Goal: Task Accomplishment & Management: Manage account settings

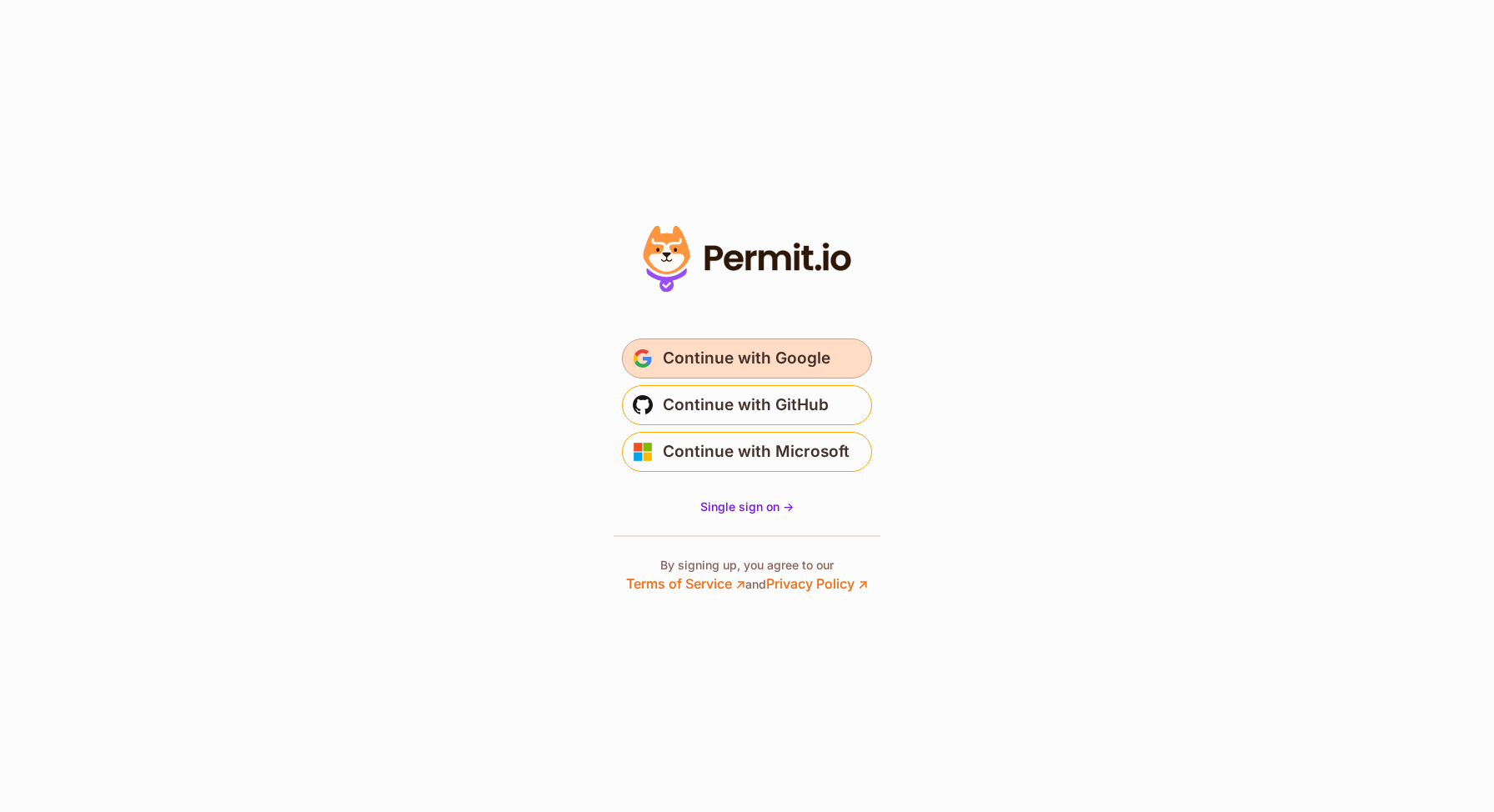
click at [736, 371] on button "Continue with Google" at bounding box center [747, 358] width 250 height 40
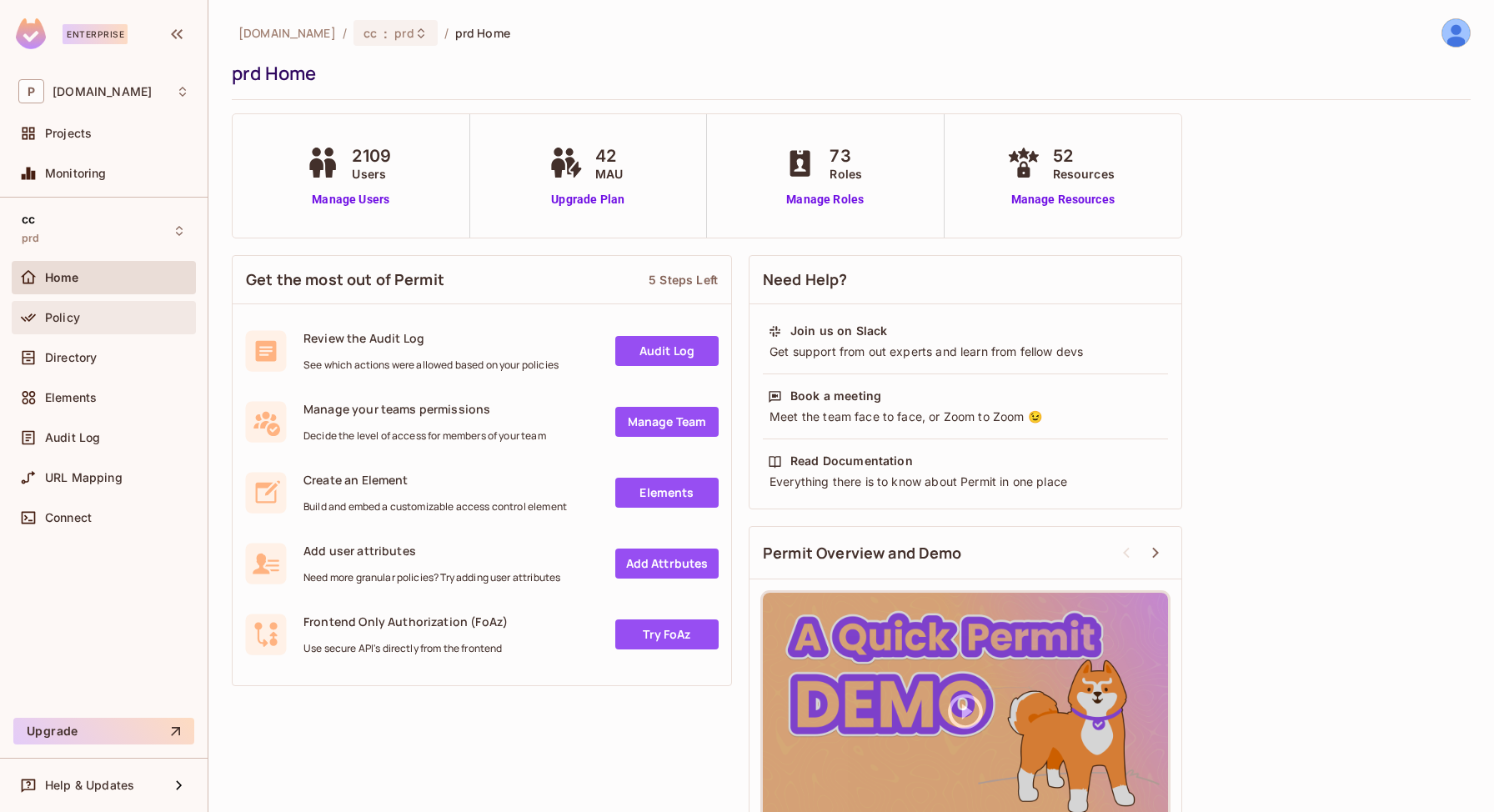
click at [80, 322] on div "Policy" at bounding box center [117, 317] width 144 height 13
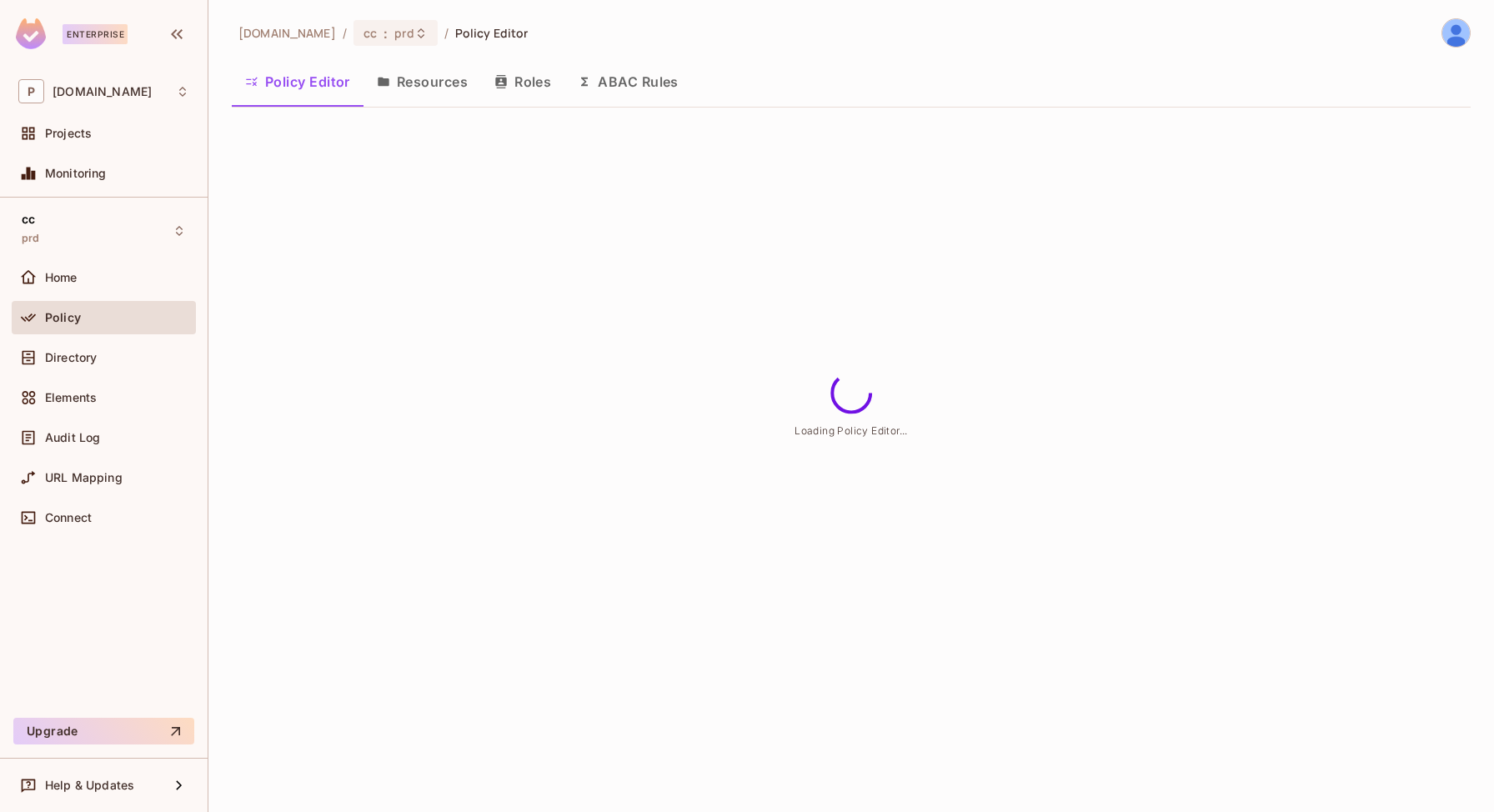
drag, startPoint x: 97, startPoint y: 357, endPoint x: 238, endPoint y: 308, distance: 149.3
click at [97, 357] on span "Directory" at bounding box center [71, 357] width 52 height 13
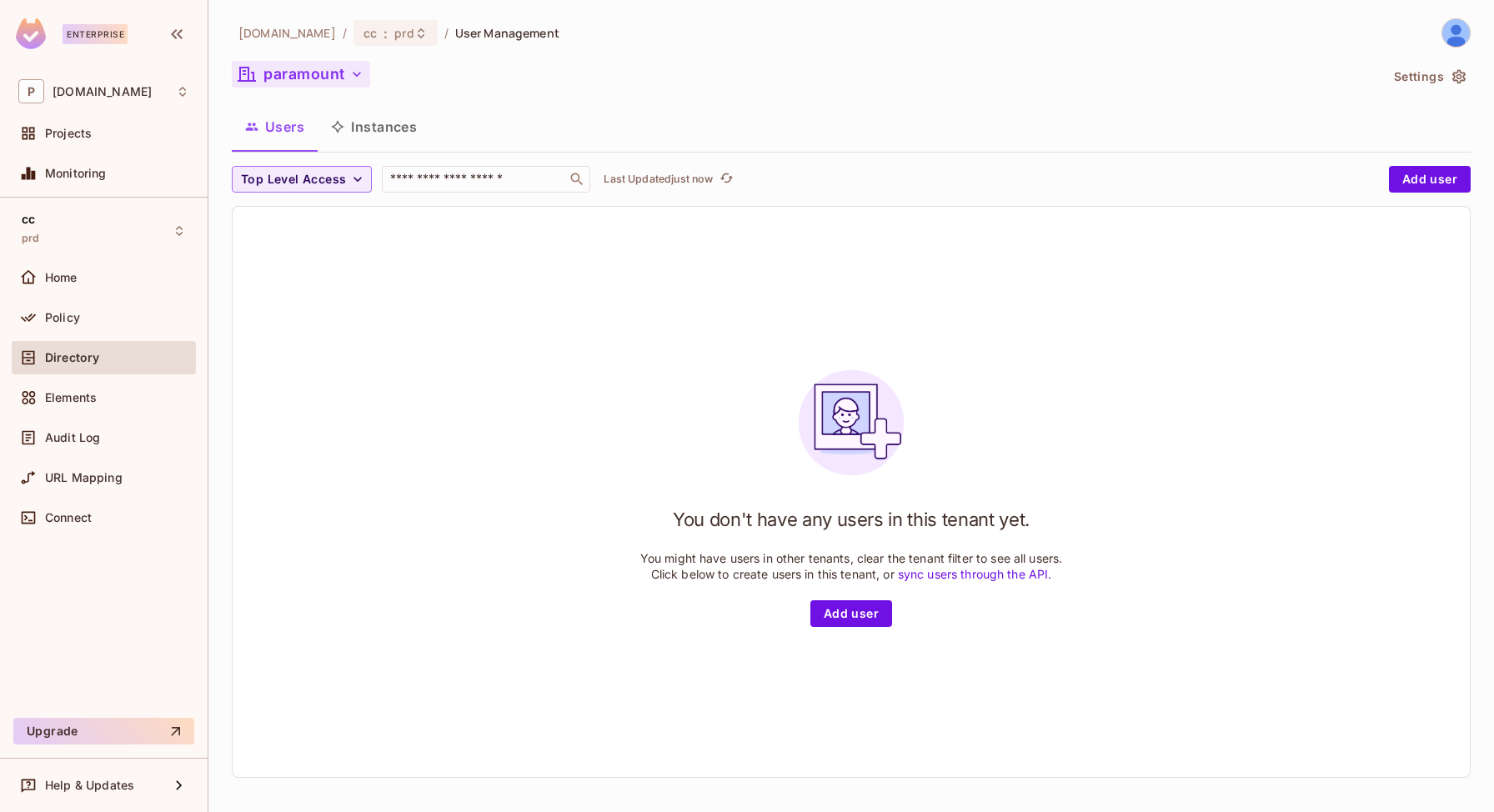
click at [344, 87] on button "paramount" at bounding box center [301, 74] width 139 height 27
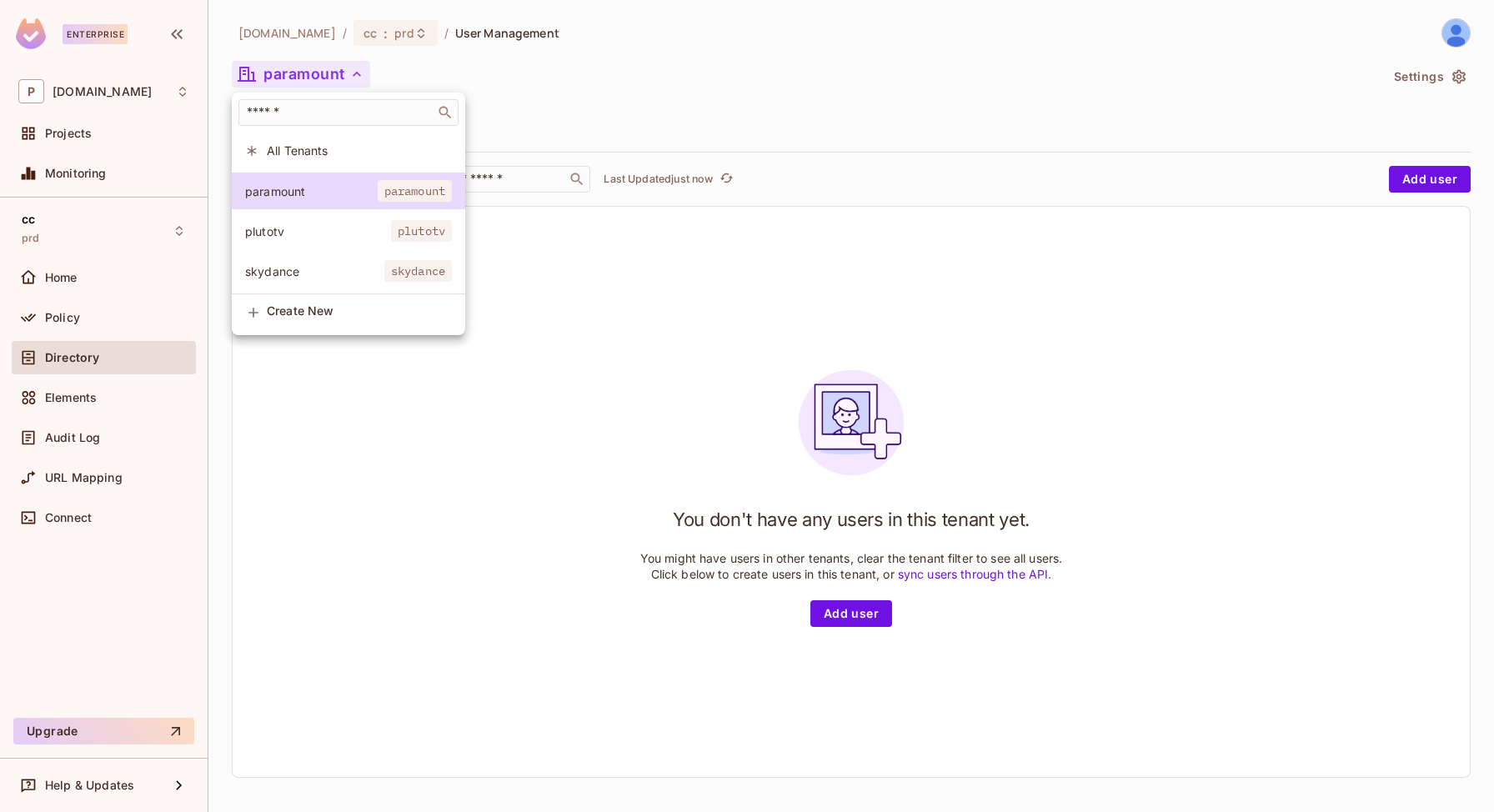
click at [344, 234] on span "plutotv" at bounding box center [318, 231] width 146 height 16
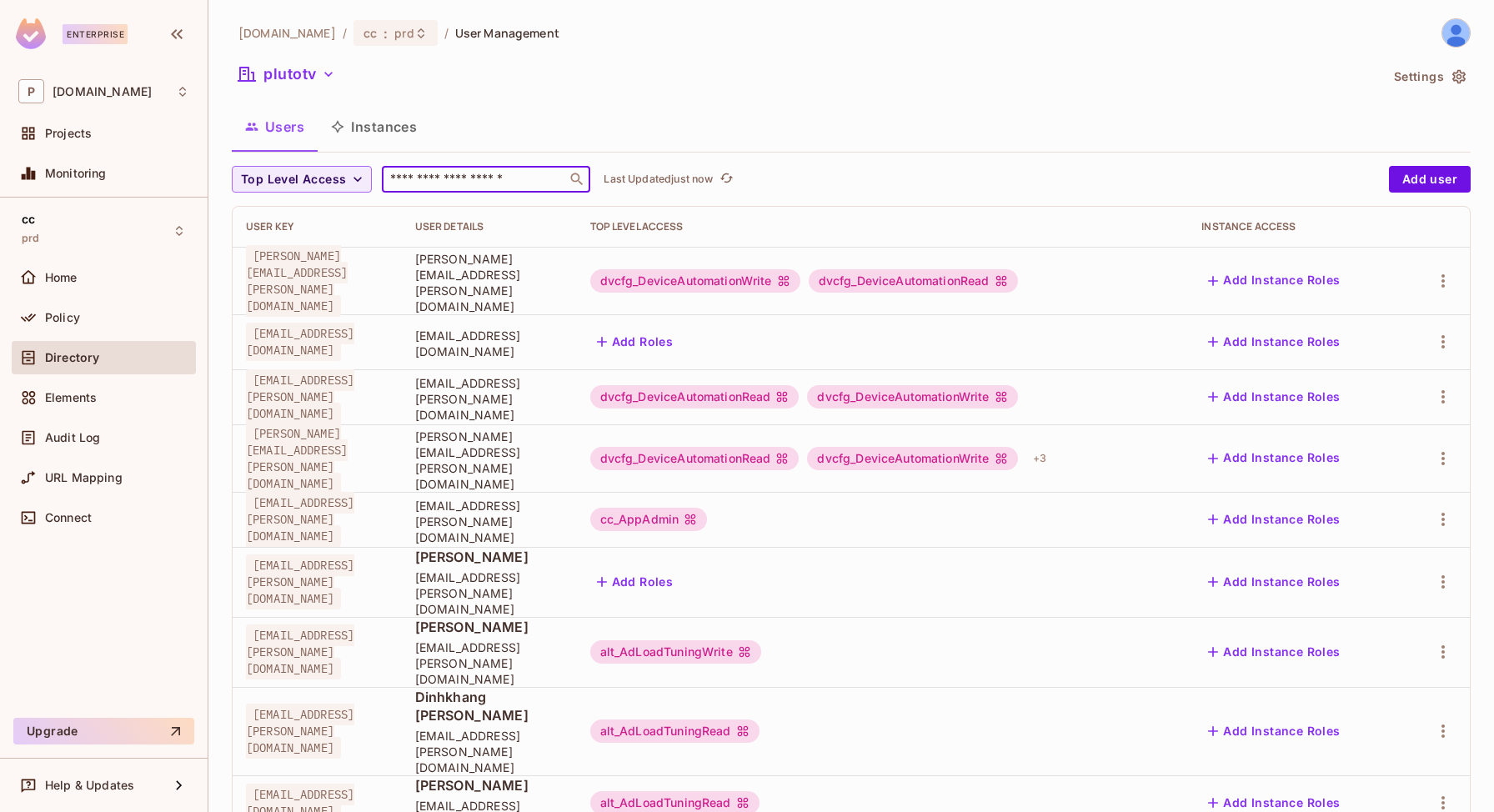
click at [490, 172] on input "text" at bounding box center [474, 179] width 175 height 17
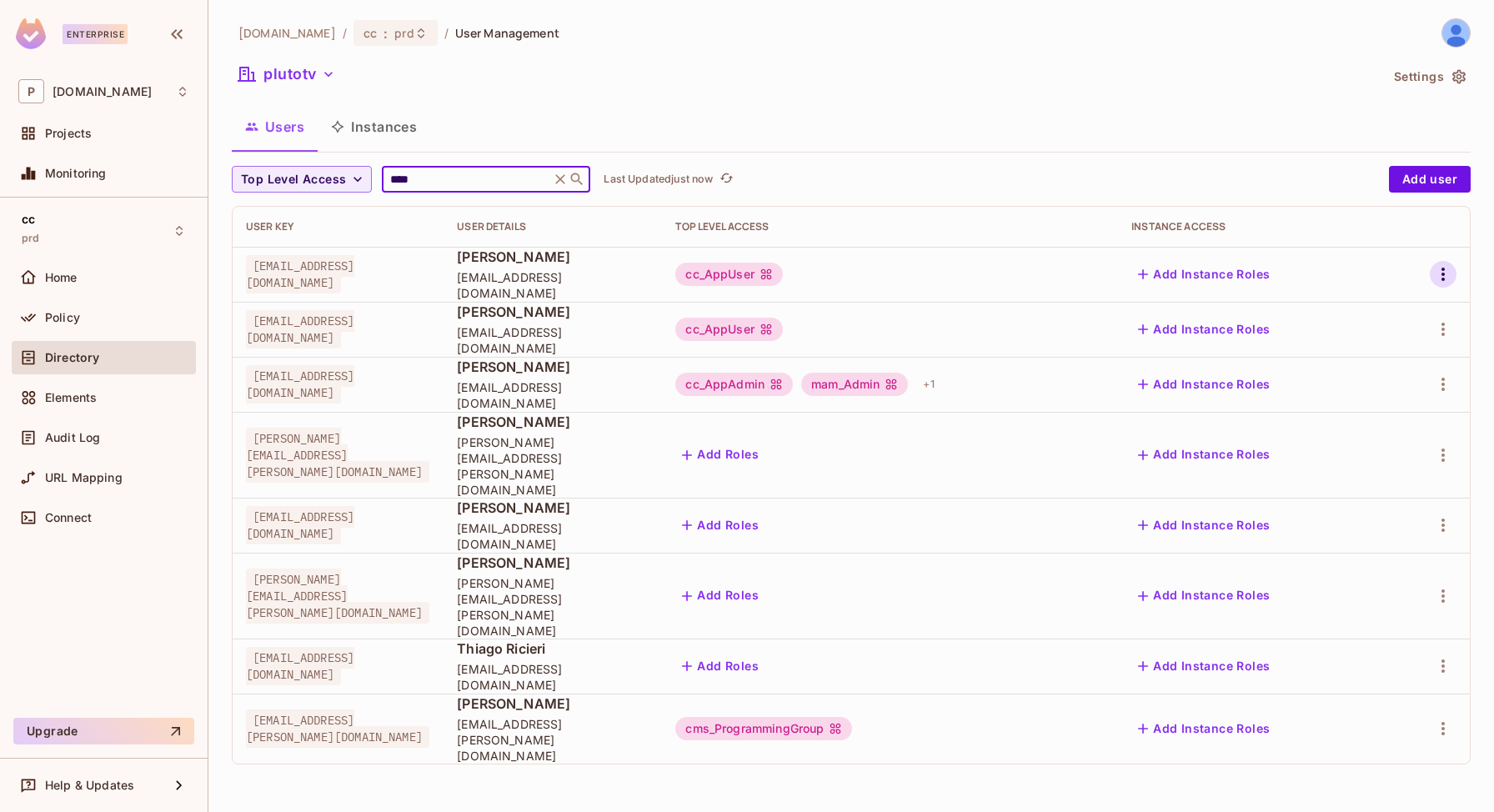
type input "****"
click at [1437, 271] on icon "button" at bounding box center [1443, 274] width 20 height 20
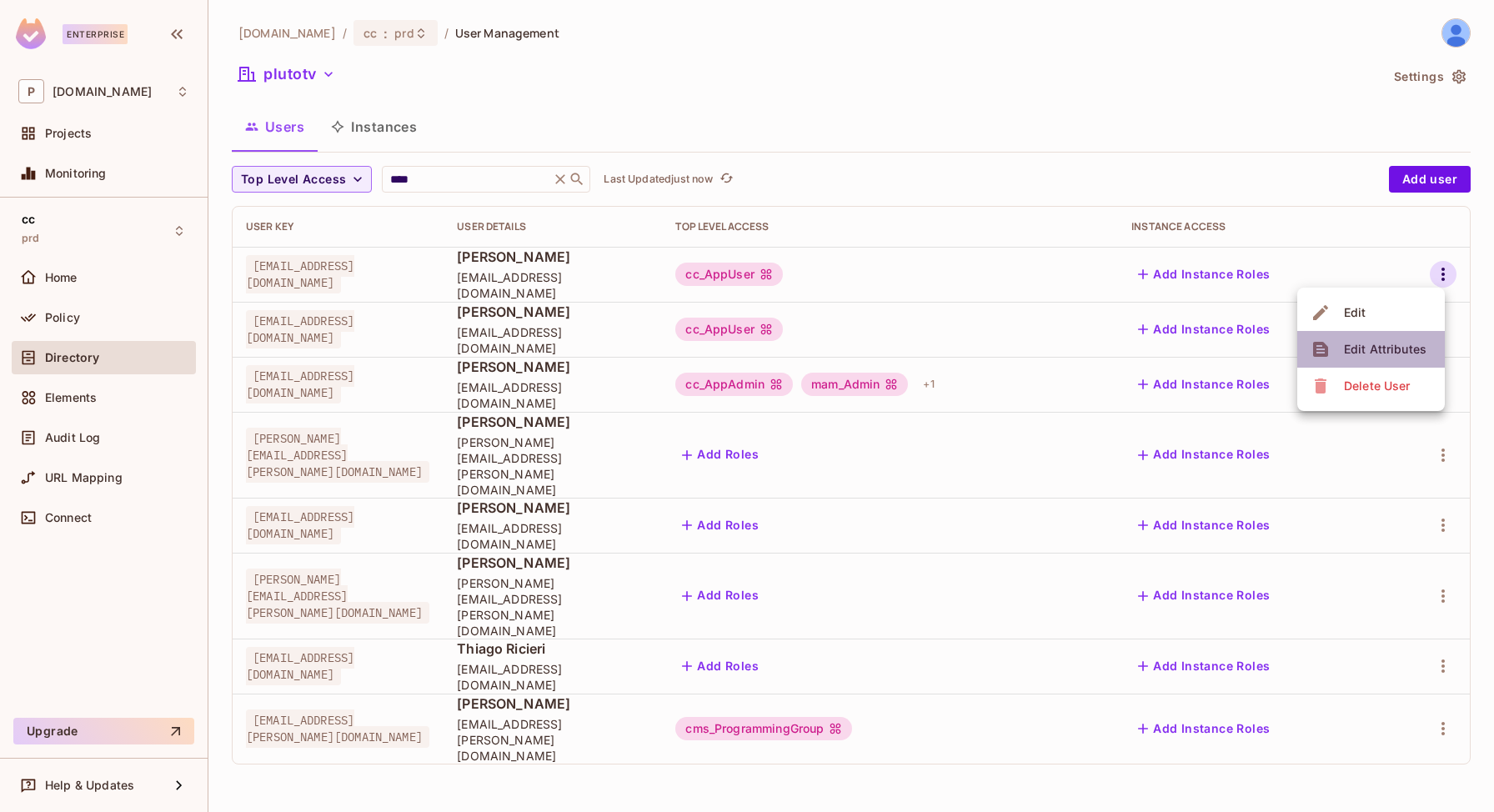
click at [1373, 348] on div "Edit Attributes" at bounding box center [1385, 349] width 83 height 17
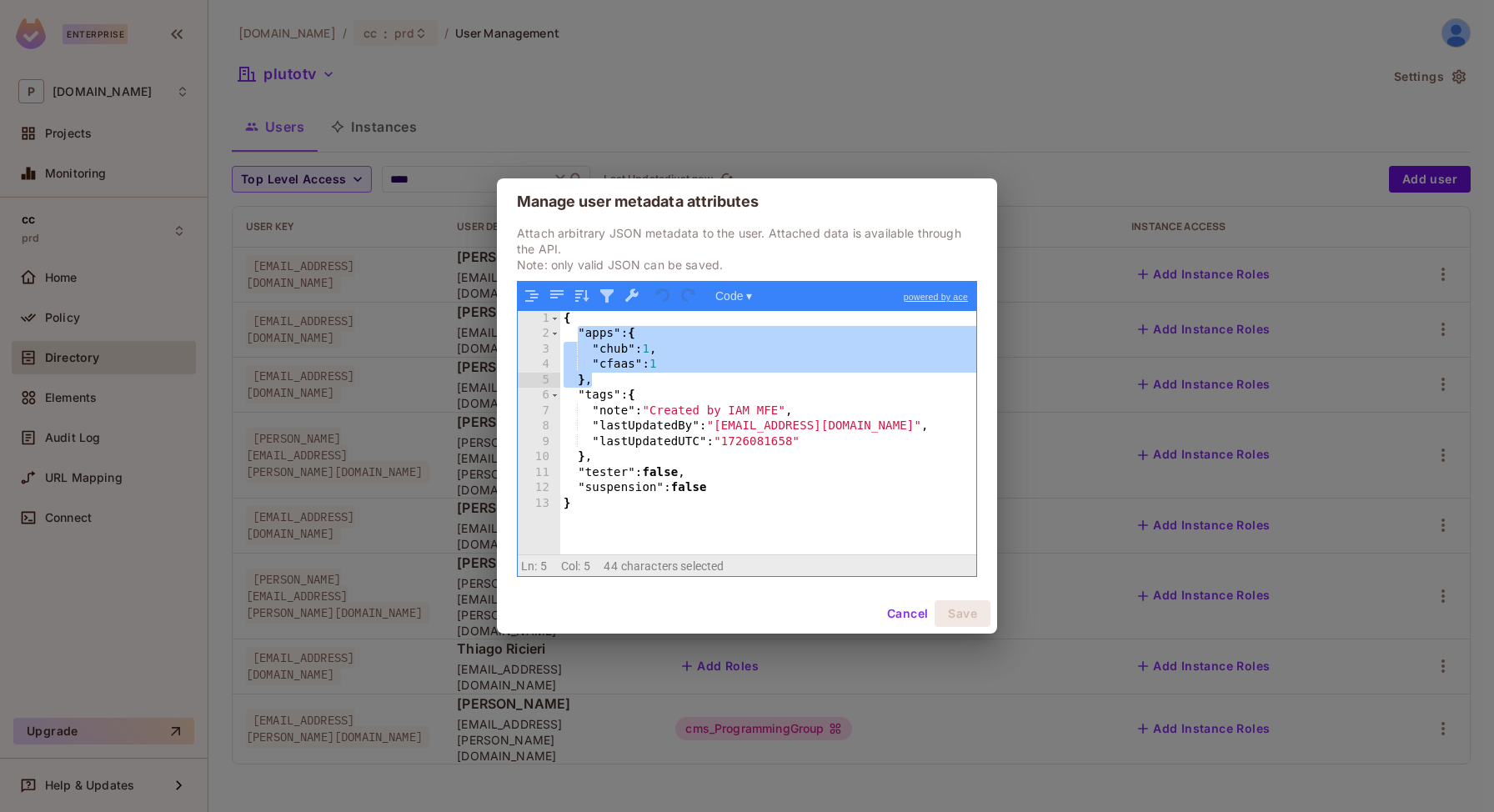
drag, startPoint x: 581, startPoint y: 338, endPoint x: 603, endPoint y: 382, distance: 49.2
click at [603, 382] on div "{ "apps" : { "chub" : 1 , "cfaas" : 1 } , "tags" : { "note" : "Created by IAM M…" at bounding box center [769, 448] width 416 height 275
click at [626, 358] on div "{ "apps" : { "chub" : 1 , "cfaas" : 1 } , "tags" : { "note" : "Created by IAM M…" at bounding box center [769, 448] width 416 height 275
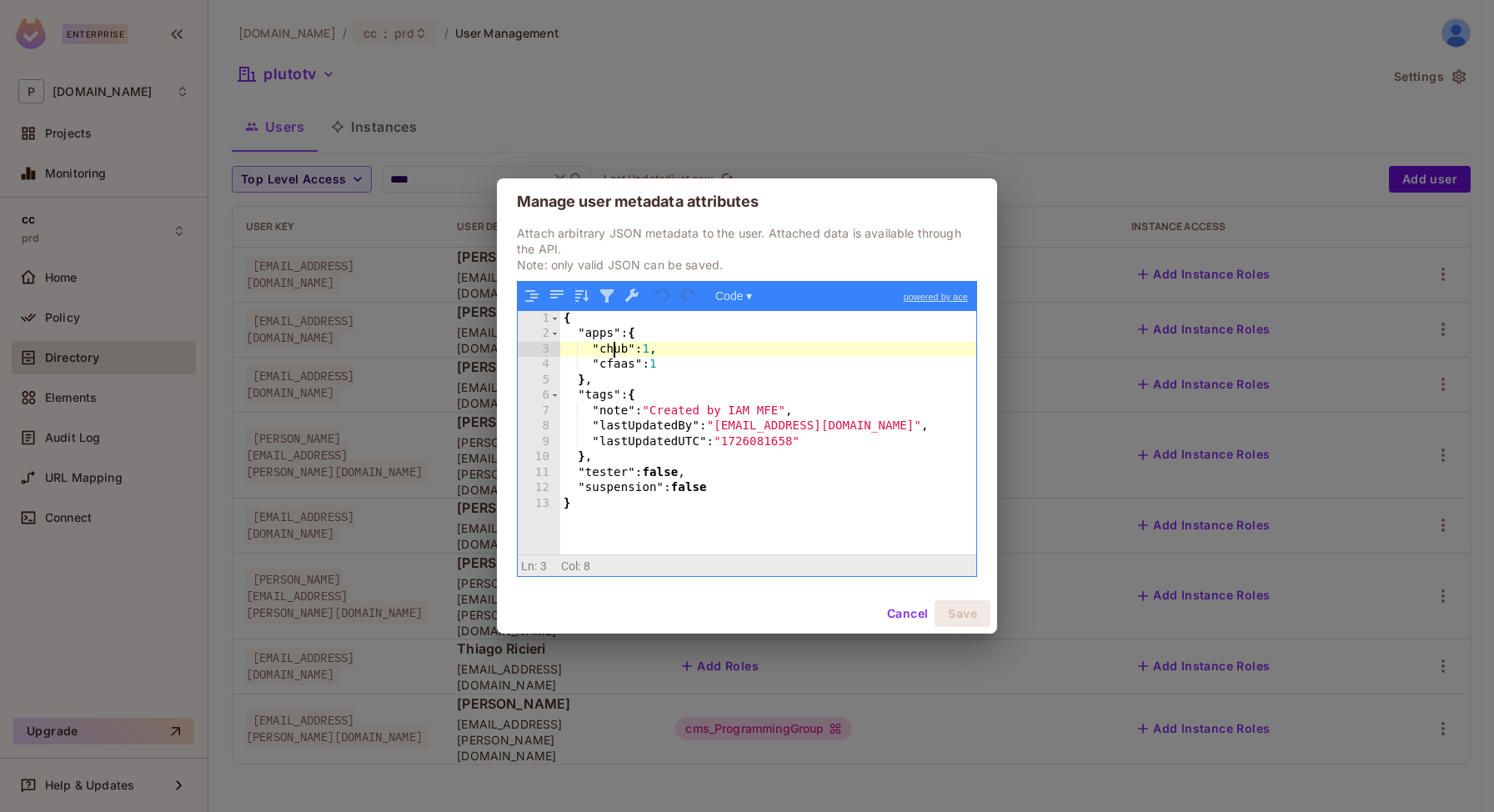
click at [615, 349] on div "{ "apps" : { "chub" : 1 , "cfaas" : 1 } , "tags" : { "note" : "Created by IAM M…" at bounding box center [769, 448] width 416 height 275
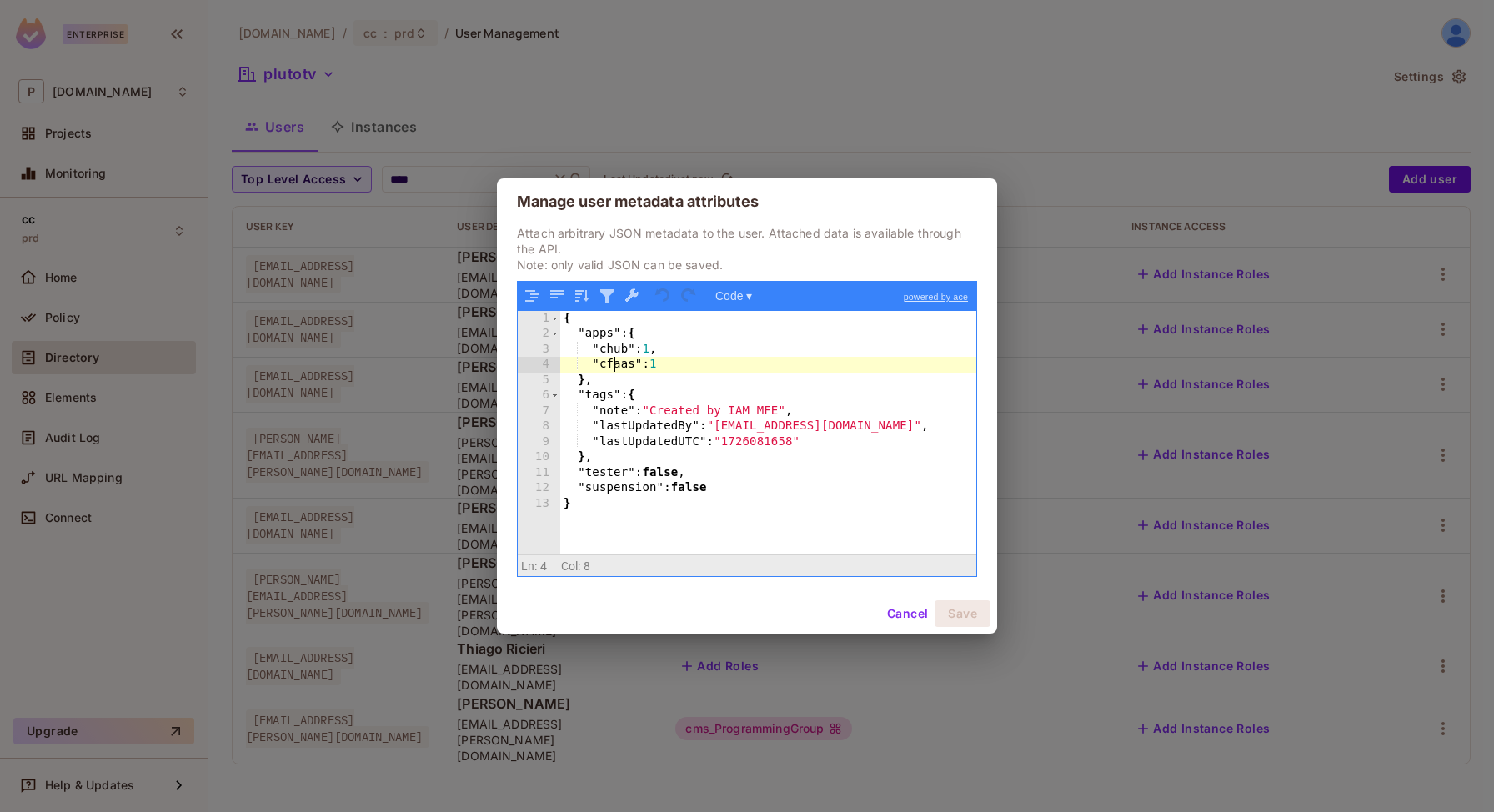
click at [614, 370] on div "{ "apps" : { "chub" : 1 , "cfaas" : 1 } , "tags" : { "note" : "Created by IAM M…" at bounding box center [769, 448] width 416 height 275
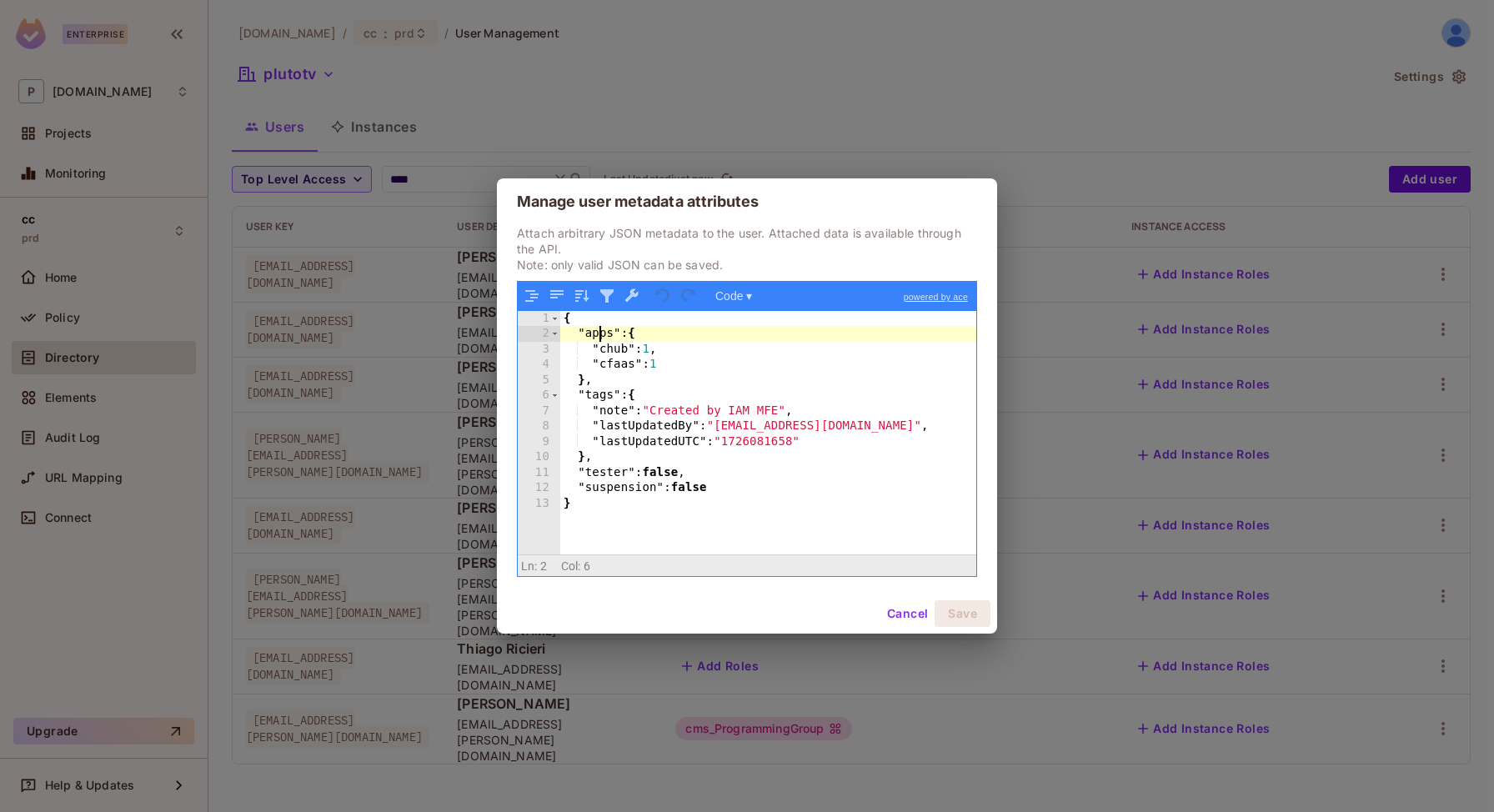
click at [602, 331] on div "{ "apps" : { "chub" : 1 , "cfaas" : 1 } , "tags" : { "note" : "Created by IAM M…" at bounding box center [769, 448] width 416 height 275
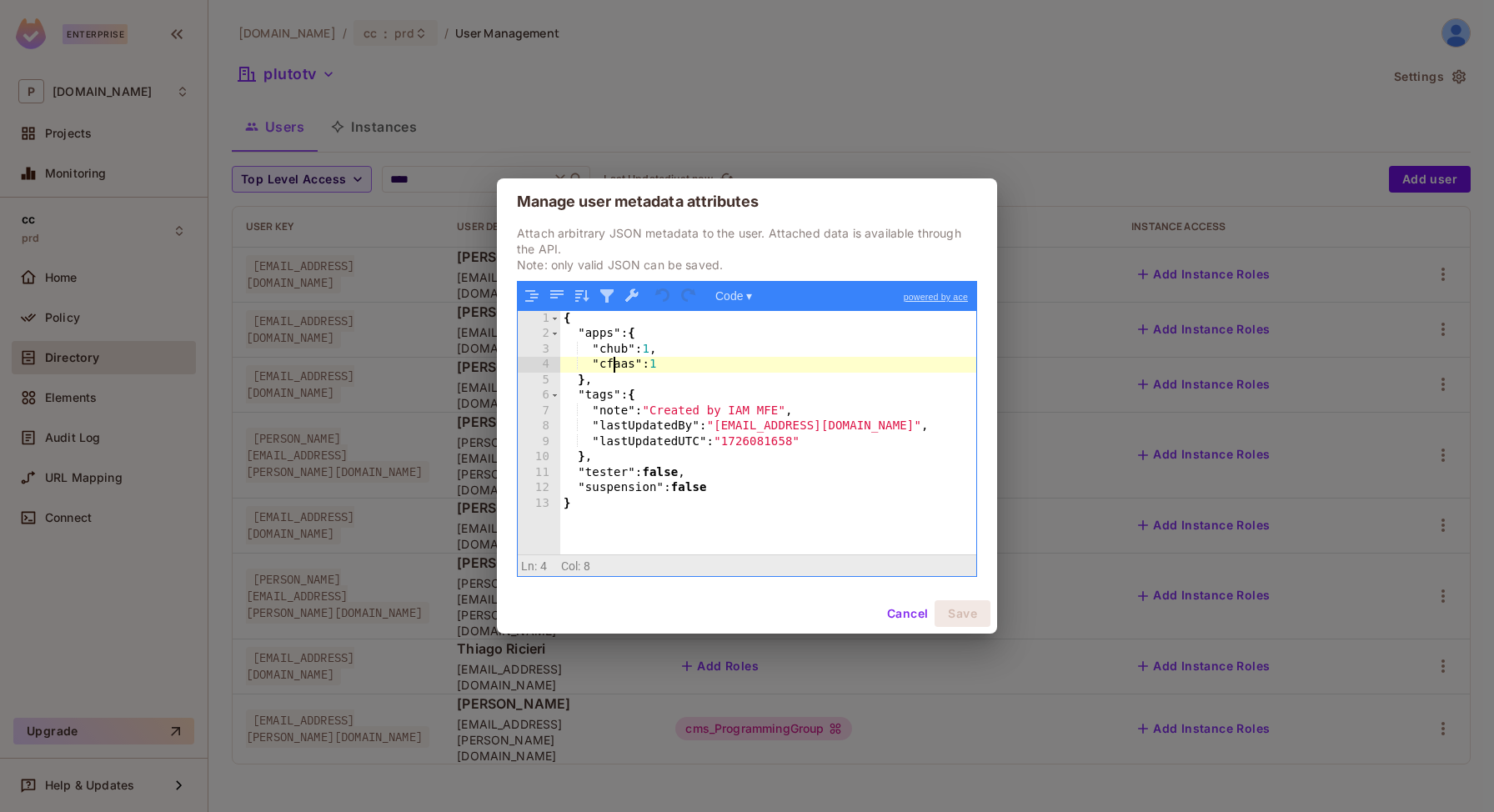
click at [611, 358] on div "{ "apps" : { "chub" : 1 , "cfaas" : 1 } , "tags" : { "note" : "Created by IAM M…" at bounding box center [769, 448] width 416 height 275
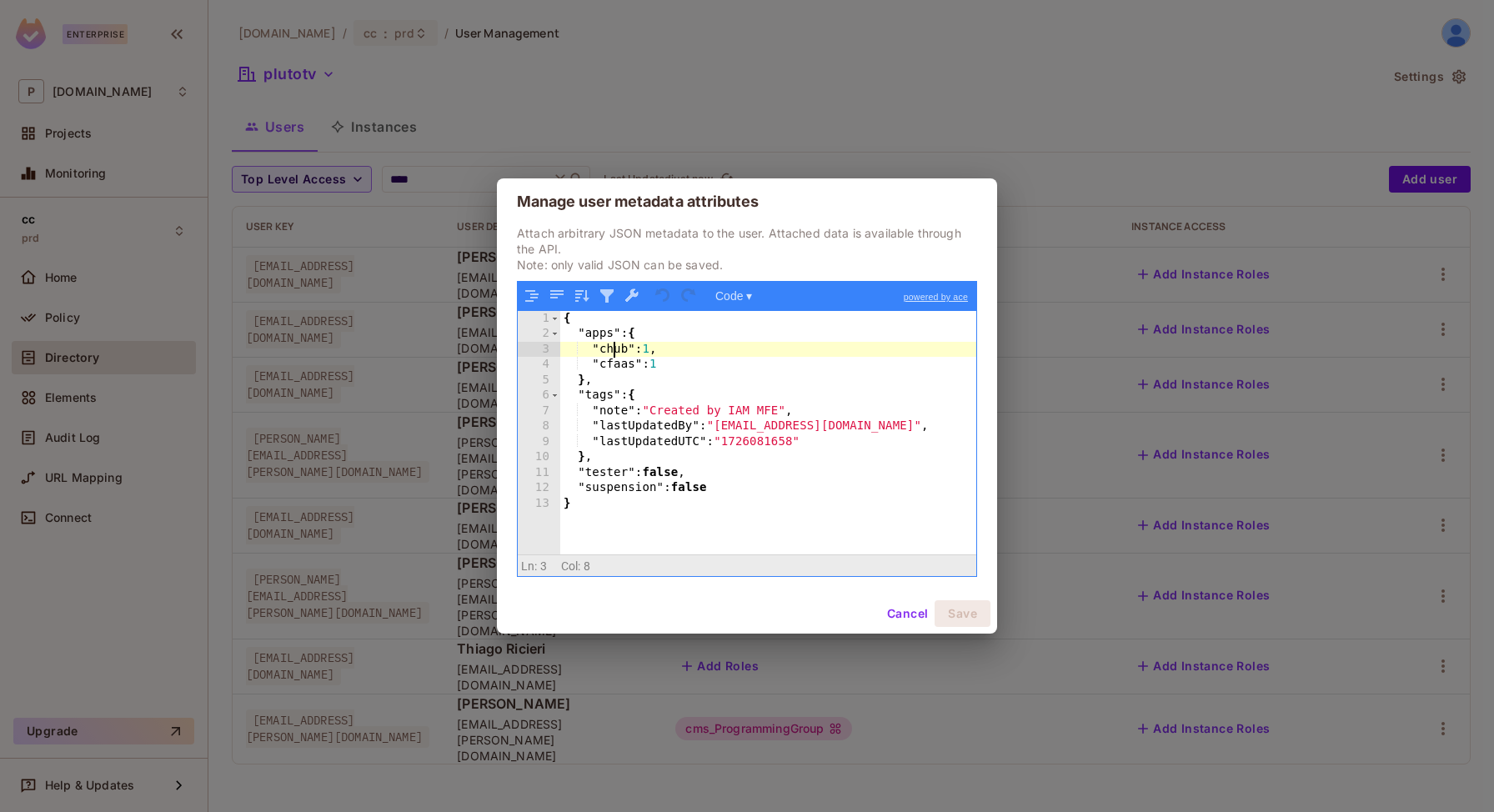
click at [614, 348] on div "{ "apps" : { "chub" : 1 , "cfaas" : 1 } , "tags" : { "note" : "Created by IAM M…" at bounding box center [769, 448] width 416 height 275
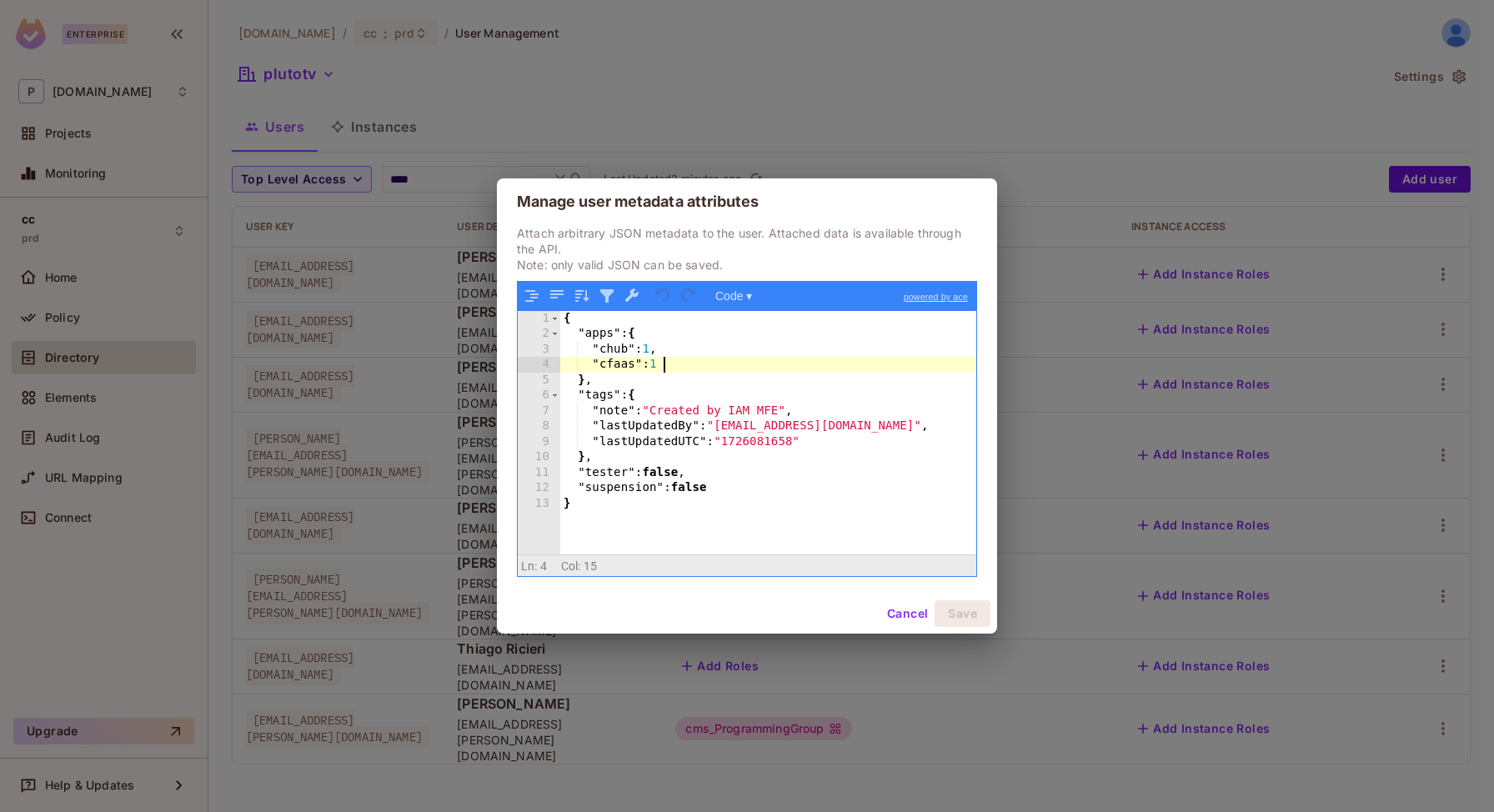
click at [672, 358] on div "{ "apps" : { "chub" : 1 , "cfaas" : 1 } , "tags" : { "note" : "Created by IAM M…" at bounding box center [769, 448] width 416 height 275
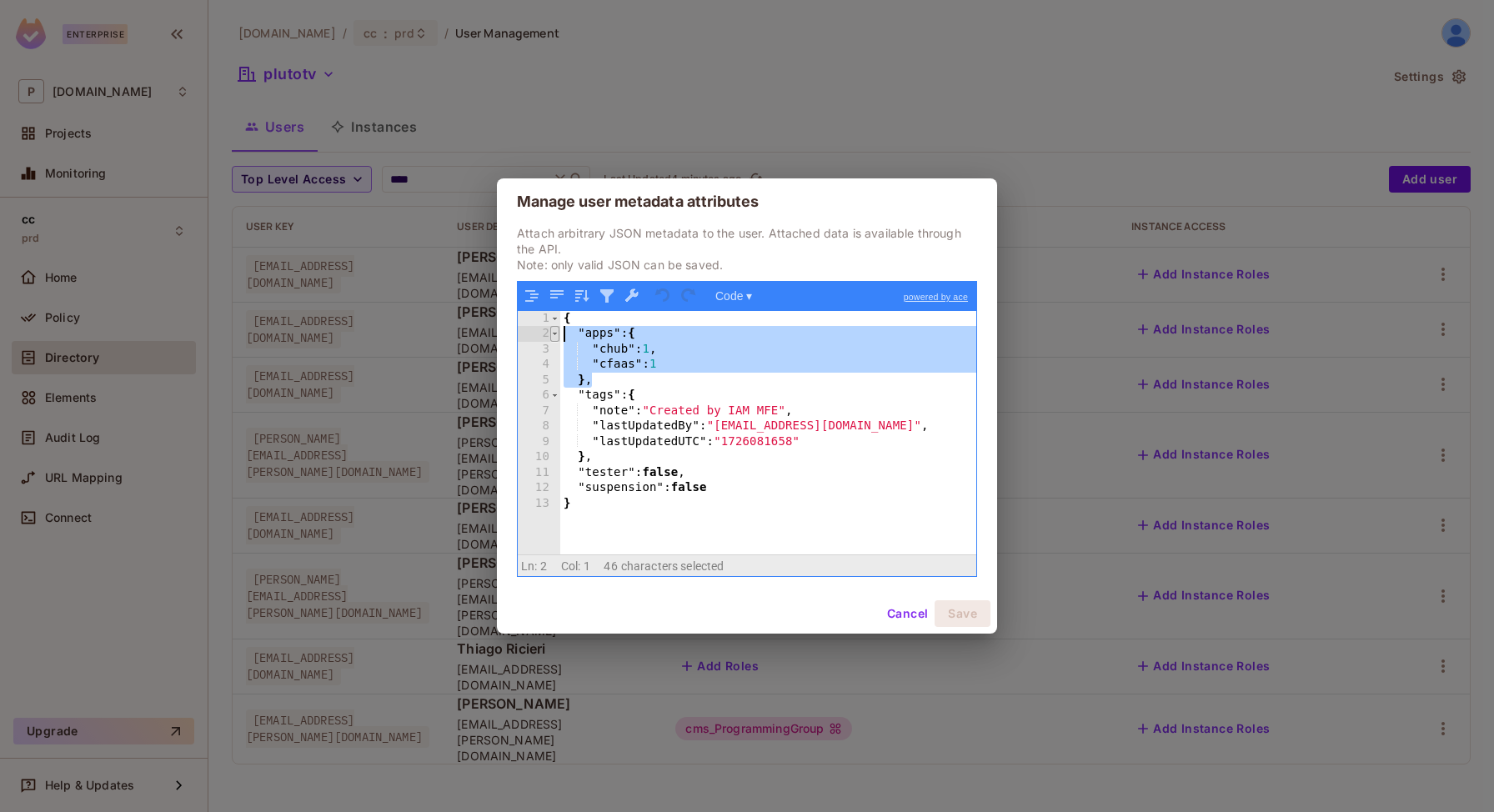
drag, startPoint x: 595, startPoint y: 378, endPoint x: 551, endPoint y: 334, distance: 62.2
click at [551, 334] on div "1 2 3 4 5 6 7 8 9 10 11 12 13 { "apps" : { "chub" : 1 , "cfaas" : 1 } , "tags" …" at bounding box center [747, 433] width 459 height 243
click at [606, 380] on div "{ "apps" : { "chub" : 1 , "cfaas" : 1 } , "tags" : { "note" : "Created by IAM M…" at bounding box center [769, 448] width 416 height 275
drag, startPoint x: 606, startPoint y: 380, endPoint x: 572, endPoint y: 343, distance: 50.2
click at [572, 343] on div "{ "apps" : { "chub" : 1 , "cfaas" : 1 } , "tags" : { "note" : "Created by IAM M…" at bounding box center [769, 448] width 416 height 275
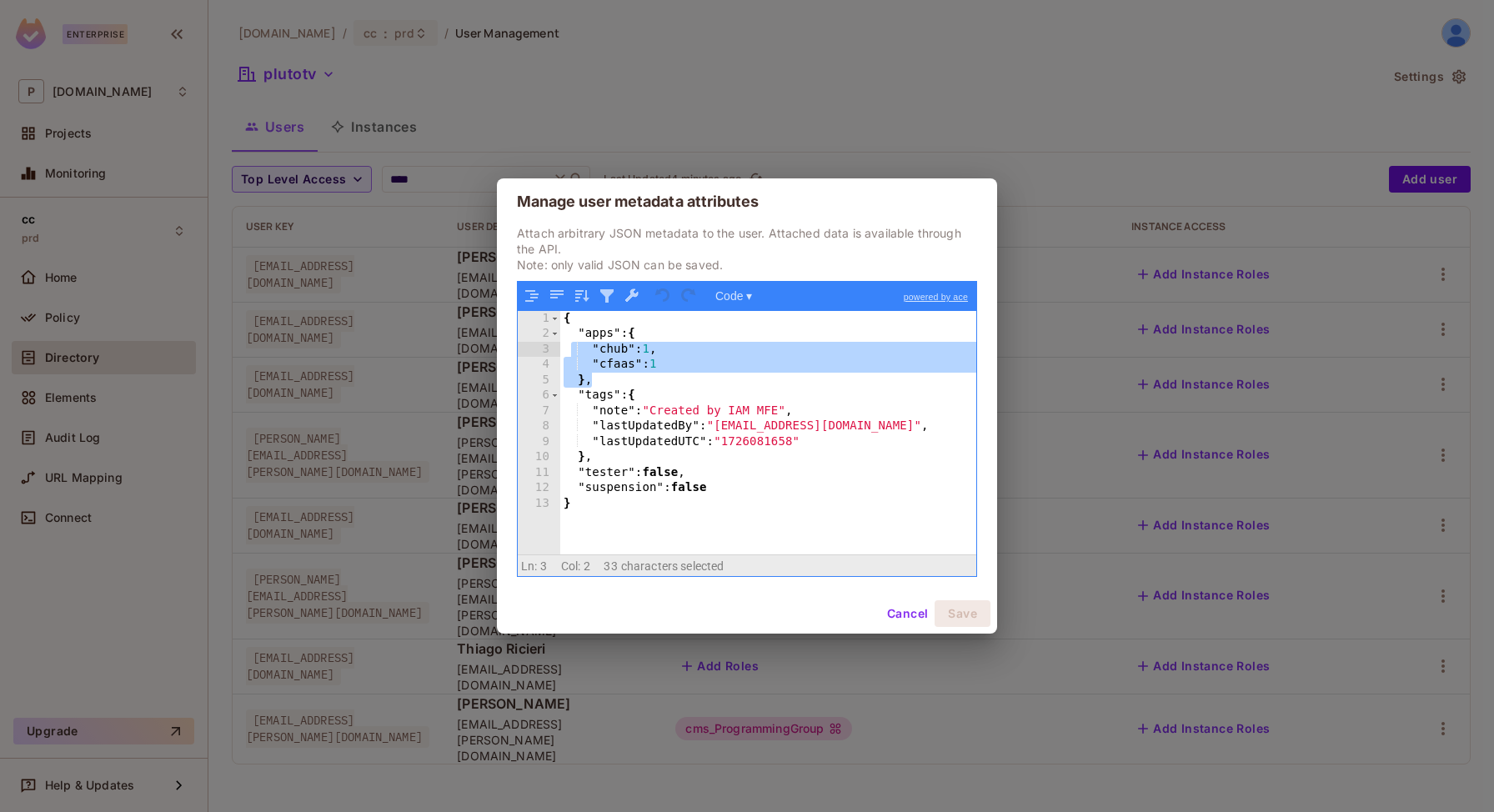
click at [567, 331] on div "{ "apps" : { "chub" : 1 , "cfaas" : 1 } , "tags" : { "note" : "Created by IAM M…" at bounding box center [769, 448] width 416 height 275
drag, startPoint x: 567, startPoint y: 331, endPoint x: 605, endPoint y: 380, distance: 62.0
click at [605, 380] on div "{ "apps" : { "chub" : 1 , "cfaas" : 1 } , "tags" : { "note" : "Created by IAM M…" at bounding box center [769, 448] width 416 height 275
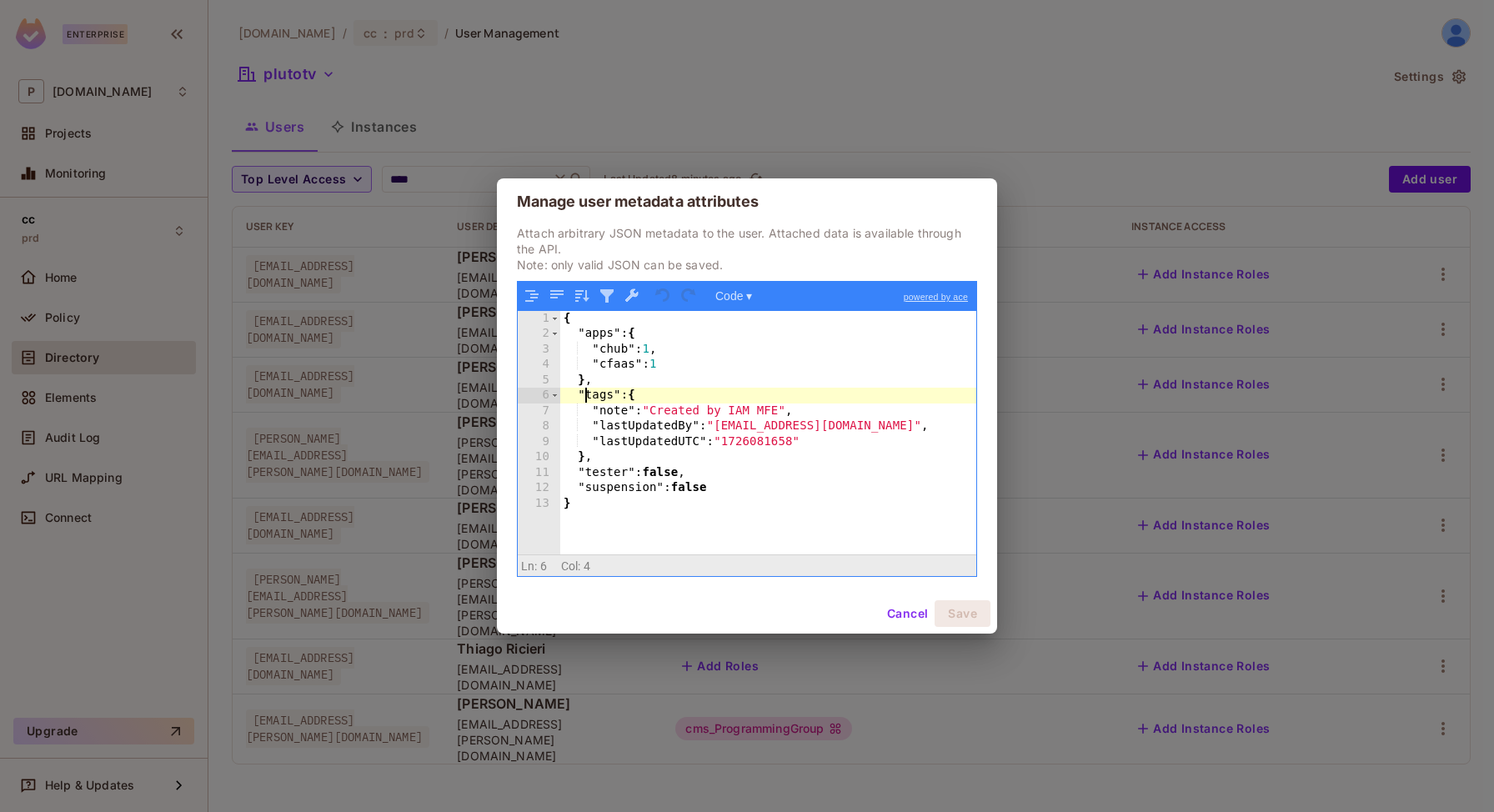
click at [586, 388] on div "{ "apps" : { "chub" : 1 , "cfaas" : 1 } , "tags" : { "note" : "Created by IAM M…" at bounding box center [769, 448] width 416 height 275
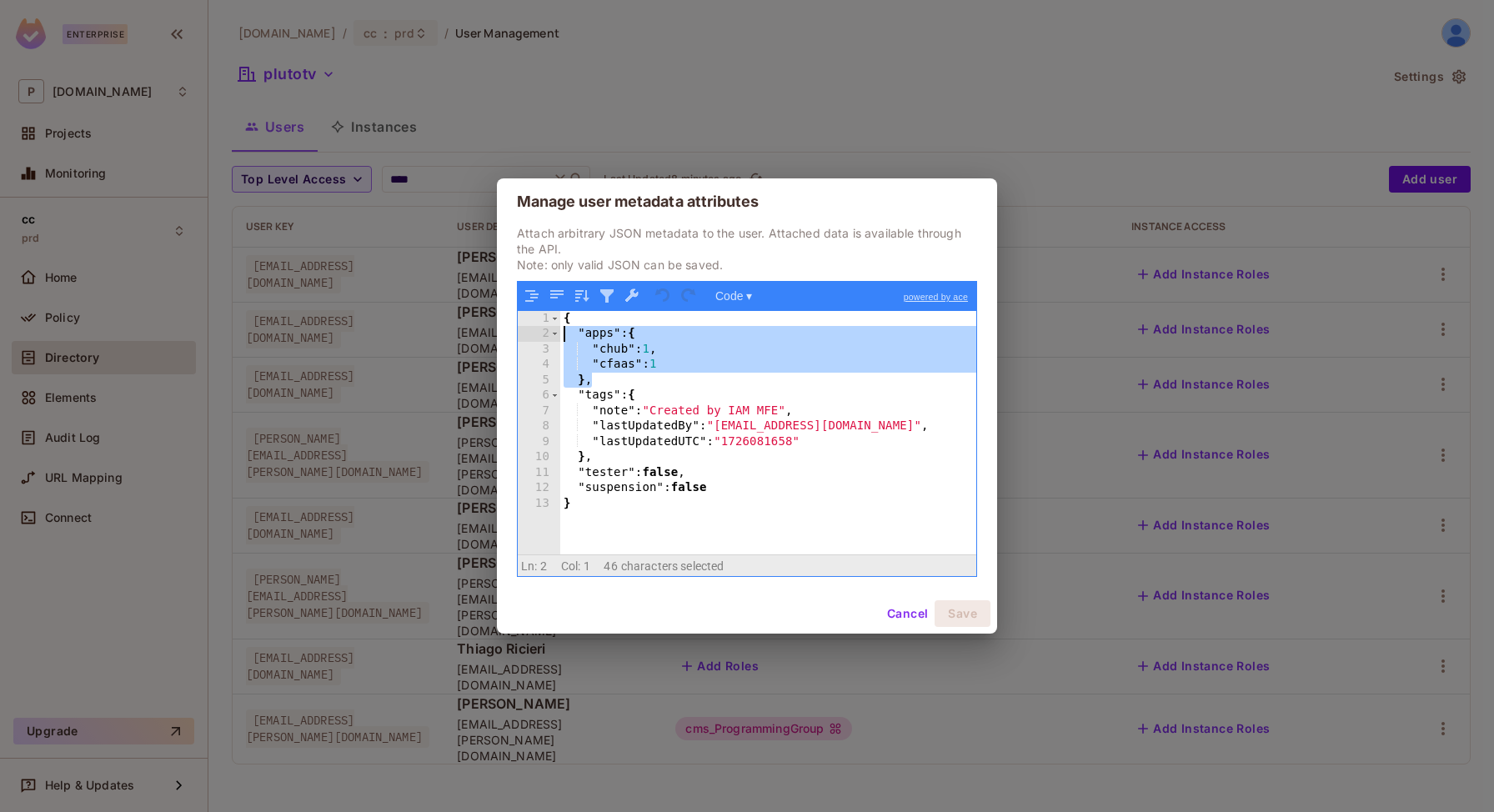
drag, startPoint x: 601, startPoint y: 383, endPoint x: 538, endPoint y: 330, distance: 82.3
click at [538, 330] on div "1 2 3 4 5 6 7 8 9 10 11 12 13 { "apps" : { "chub" : 1 , "cfaas" : 1 } , "tags" …" at bounding box center [747, 433] width 459 height 243
